Goal: Transaction & Acquisition: Purchase product/service

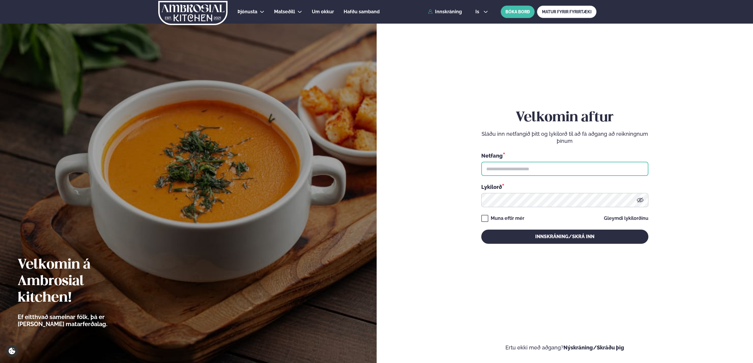
click at [511, 166] on input "text" at bounding box center [564, 169] width 167 height 14
type input "**********"
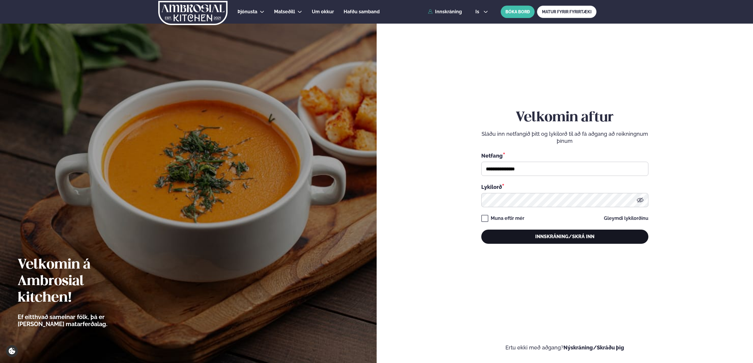
click at [557, 239] on button "Innskráning/Skrá inn" at bounding box center [564, 236] width 167 height 14
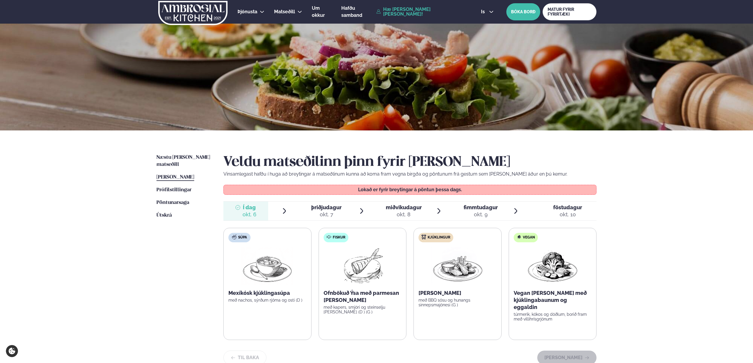
click at [324, 210] on span "þriðjudagur" at bounding box center [326, 207] width 30 height 6
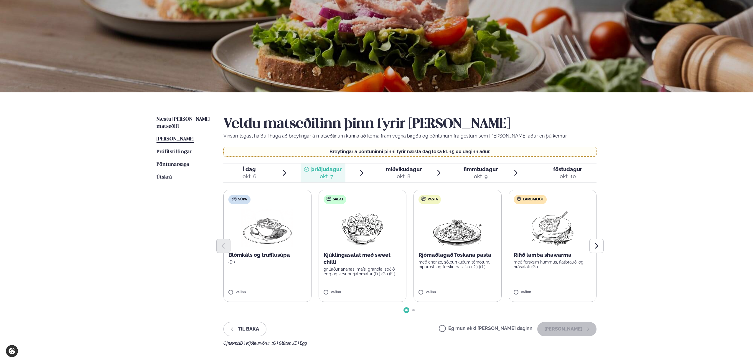
scroll to position [39, 0]
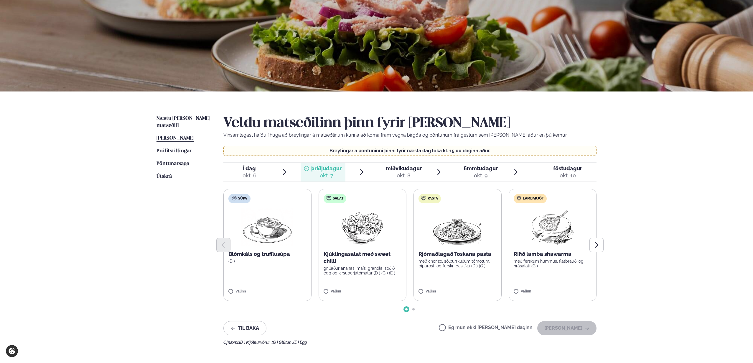
click at [403, 172] on div "okt. 8" at bounding box center [404, 175] width 36 height 7
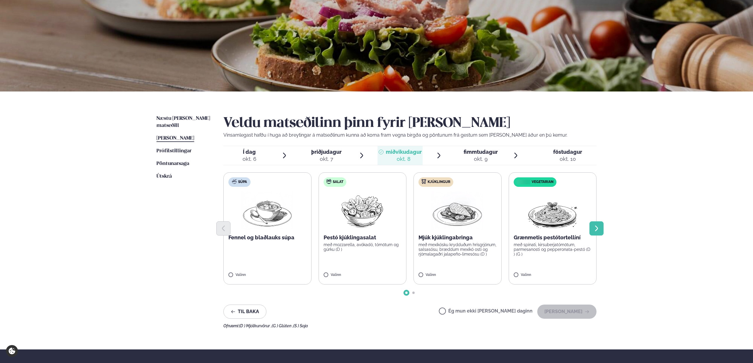
click at [600, 228] on icon "Next slide" at bounding box center [596, 228] width 7 height 7
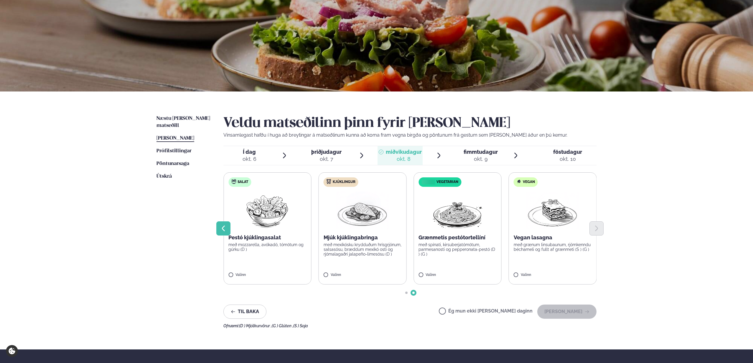
click at [224, 227] on icon "Previous slide" at bounding box center [223, 228] width 7 height 7
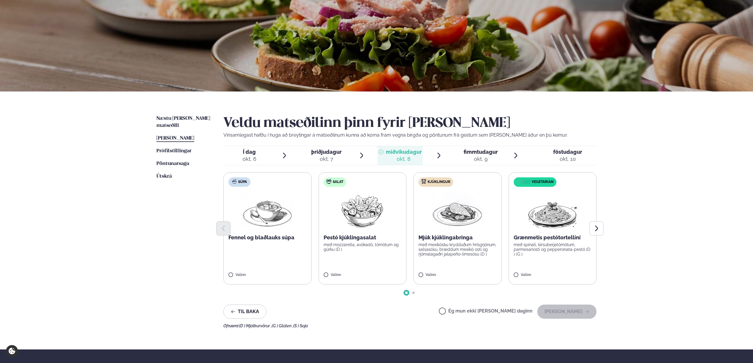
click at [475, 157] on div "okt. 9" at bounding box center [481, 158] width 34 height 7
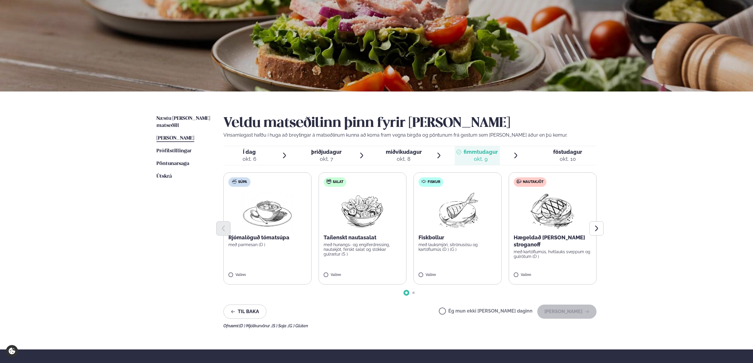
click at [568, 161] on div "okt. 10" at bounding box center [567, 158] width 29 height 7
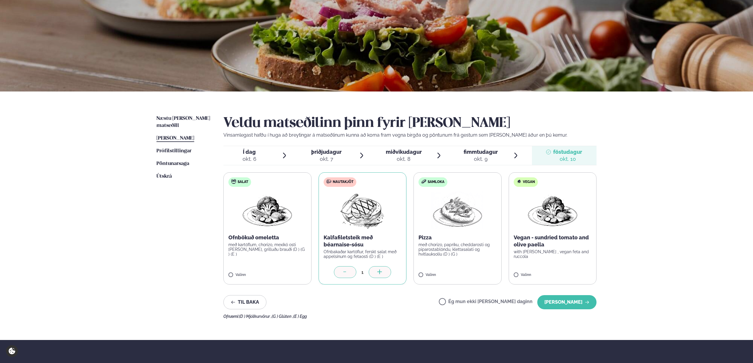
click at [485, 154] on span "fimmtudagur" at bounding box center [481, 152] width 34 height 6
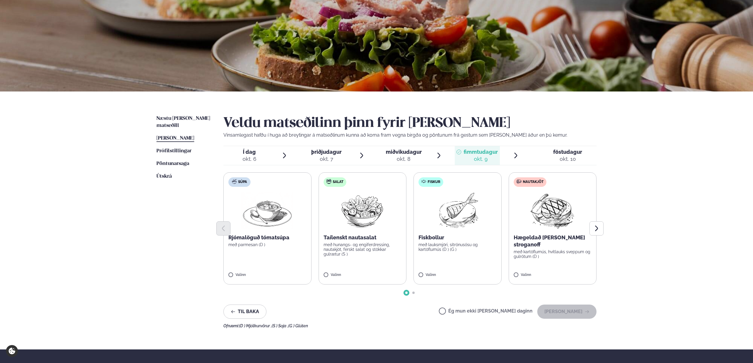
click at [321, 156] on div "okt. 7" at bounding box center [326, 158] width 30 height 7
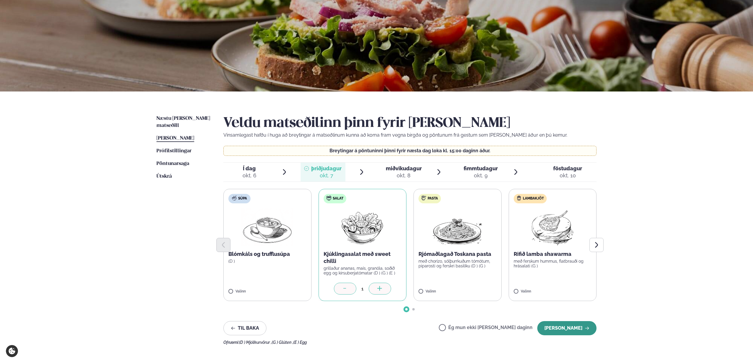
click at [562, 330] on button "[PERSON_NAME]" at bounding box center [566, 328] width 59 height 14
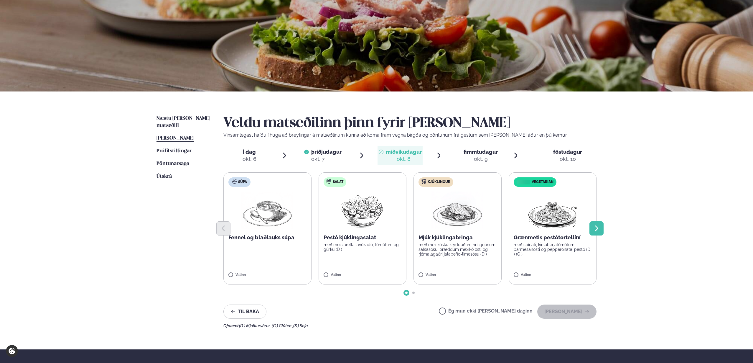
click at [595, 230] on icon "Next slide" at bounding box center [596, 228] width 7 height 7
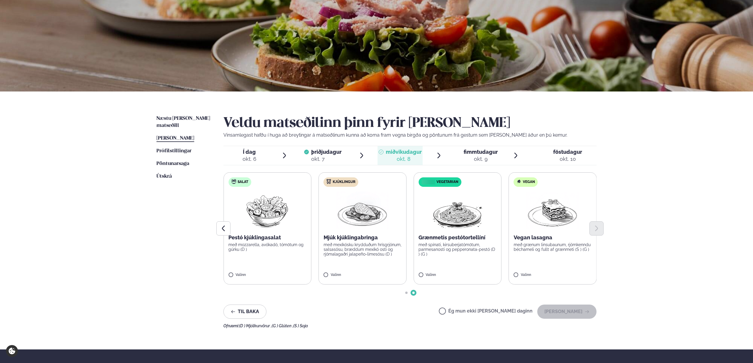
click at [265, 246] on p "með mozzarella, avókadó, tómötum og gúrku (D )" at bounding box center [267, 246] width 78 height 9
click at [579, 311] on button "[PERSON_NAME]" at bounding box center [566, 311] width 59 height 14
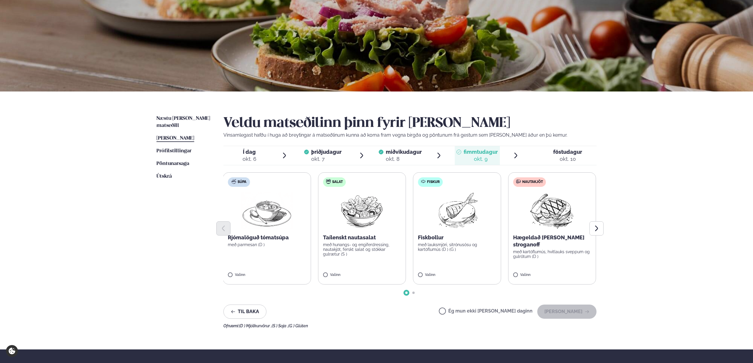
click at [431, 247] on p "með lauksmjöri, sítrónusósu og kartöflumús (D ) (G )" at bounding box center [457, 246] width 78 height 9
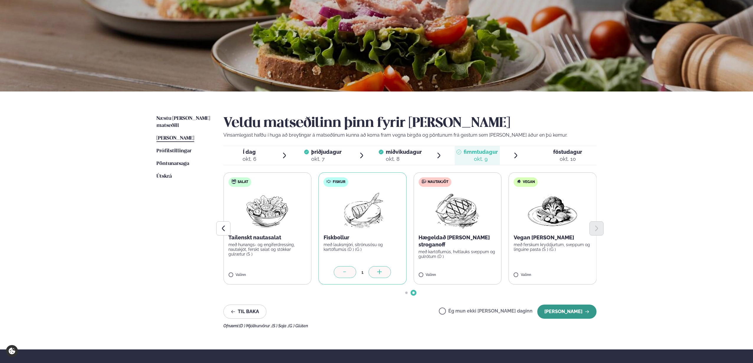
click at [567, 312] on button "[PERSON_NAME]" at bounding box center [566, 311] width 59 height 14
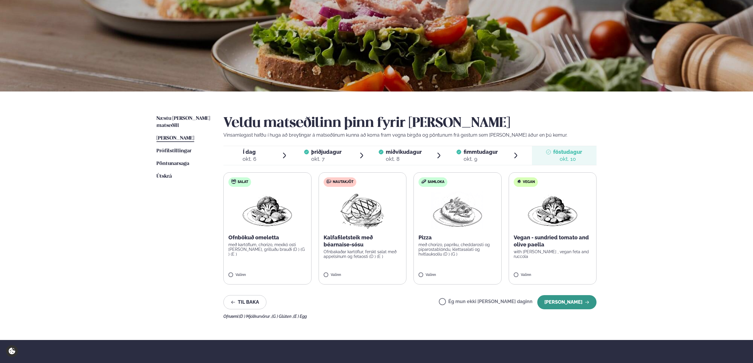
click at [573, 302] on button "[PERSON_NAME]" at bounding box center [566, 302] width 59 height 14
